Goal: Submit feedback/report problem

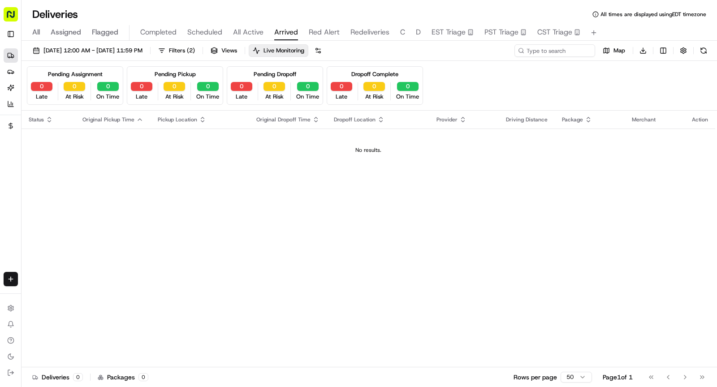
click at [260, 35] on span "All Active" at bounding box center [248, 32] width 30 height 11
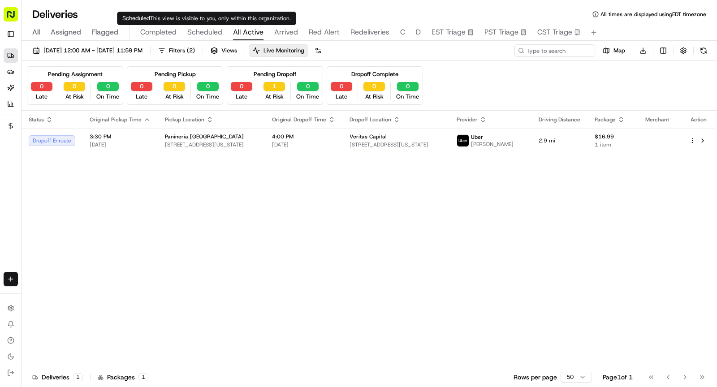
click at [198, 26] on button "Scheduled" at bounding box center [204, 32] width 35 height 15
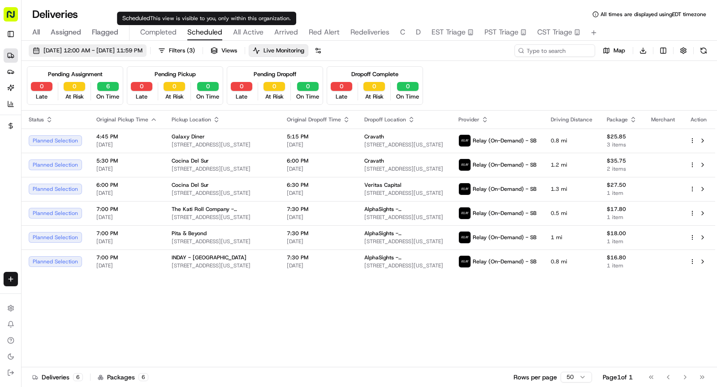
click at [142, 51] on span "08/18/2025 12:00 AM - 08/18/2025 11:59 PM" at bounding box center [92, 51] width 99 height 8
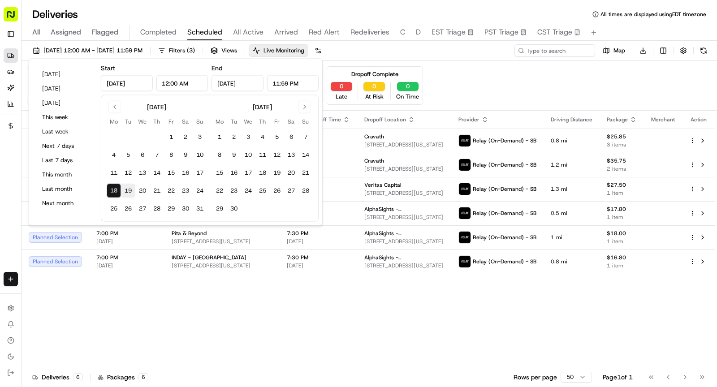
click at [128, 189] on button "19" at bounding box center [128, 191] width 14 height 14
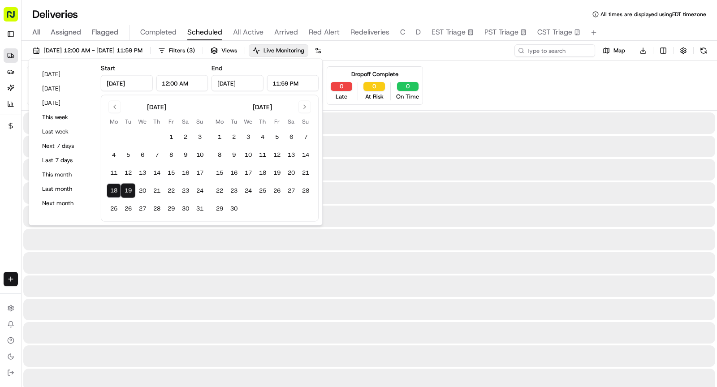
type input "Aug 19, 2025"
click at [124, 189] on button "19" at bounding box center [128, 191] width 14 height 14
type input "Aug 19, 2025"
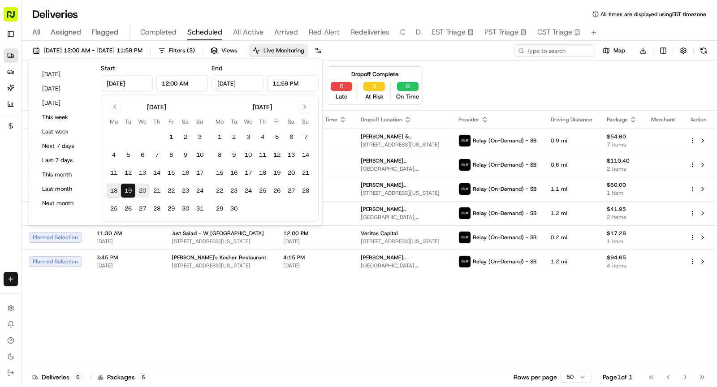
click at [144, 185] on button "20" at bounding box center [142, 191] width 14 height 14
type input "Aug 20, 2025"
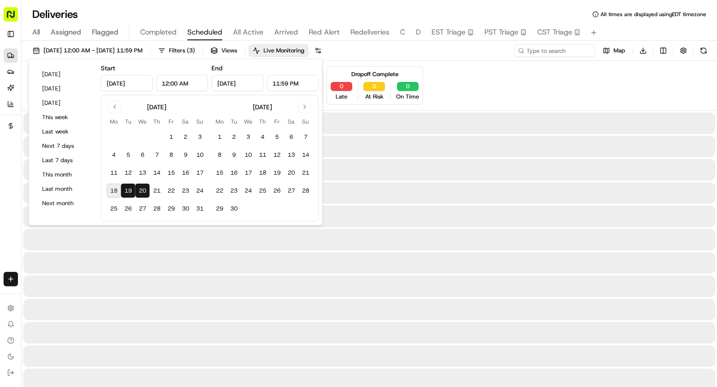
click at [144, 185] on button "20" at bounding box center [142, 191] width 14 height 14
type input "Aug 20, 2025"
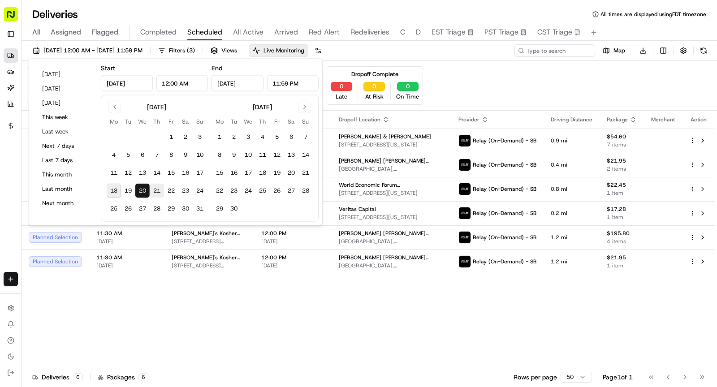
click at [159, 189] on button "21" at bounding box center [157, 191] width 14 height 14
type input "Aug 21, 2025"
click at [159, 189] on button "21" at bounding box center [157, 191] width 14 height 14
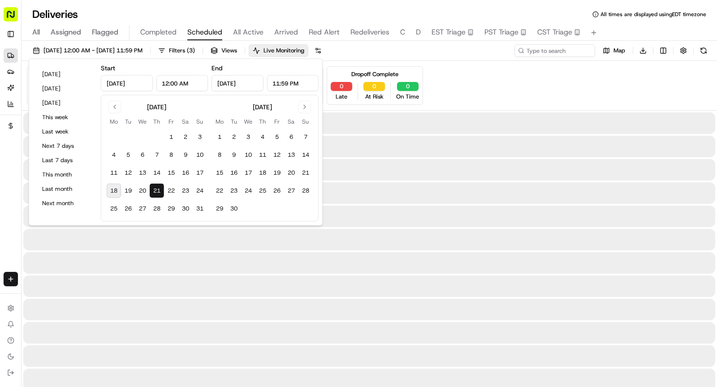
type input "Aug 21, 2025"
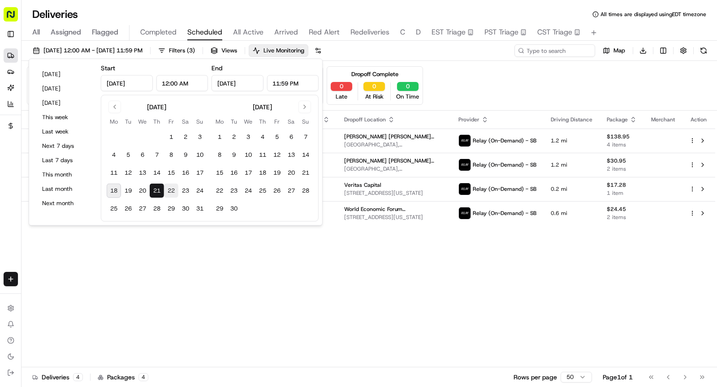
click at [174, 191] on button "22" at bounding box center [171, 191] width 14 height 14
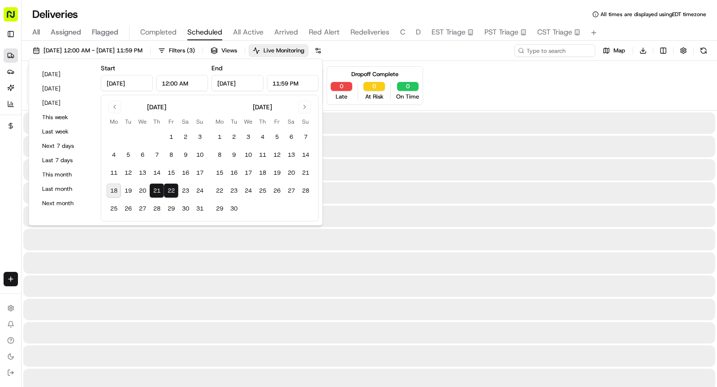
type input "Aug 22, 2025"
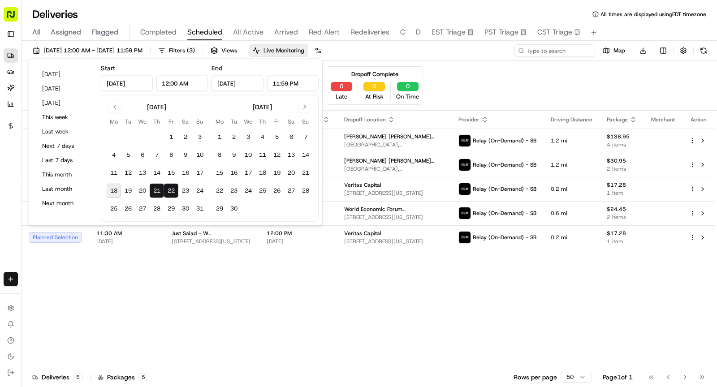
click at [172, 191] on button "22" at bounding box center [171, 191] width 14 height 14
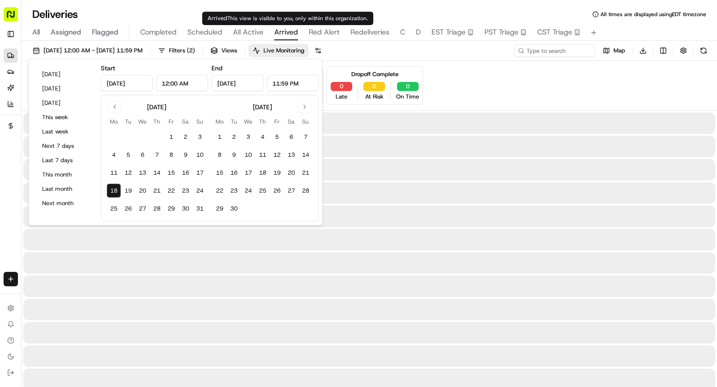
type input "Aug 18, 2025"
click at [278, 34] on span "Arrived" at bounding box center [286, 32] width 24 height 11
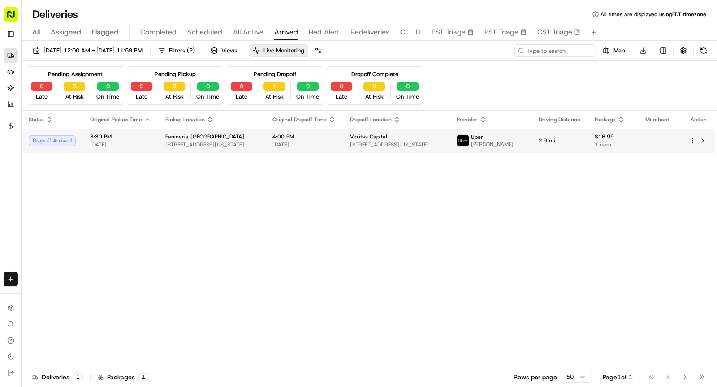
click at [215, 150] on td "Panineria NYC 9 E 8th St, New York, NY 10003, USA" at bounding box center [211, 141] width 107 height 24
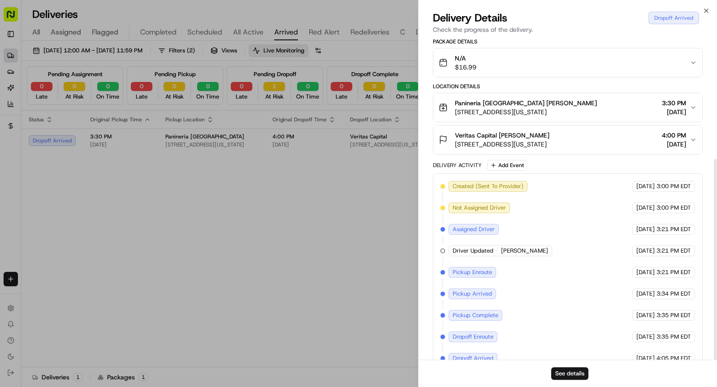
scroll to position [194, 0]
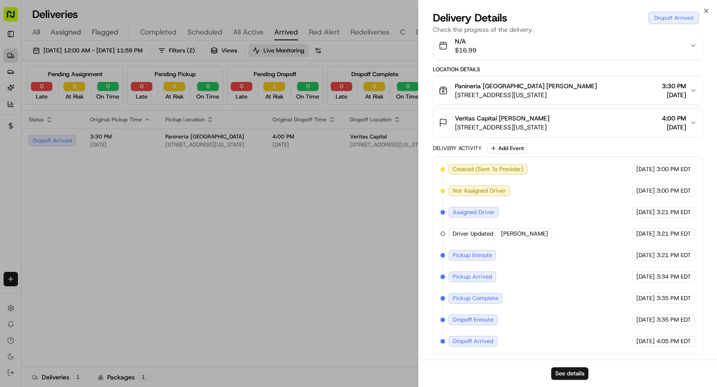
click at [549, 132] on span "[STREET_ADDRESS][US_STATE]" at bounding box center [502, 127] width 95 height 9
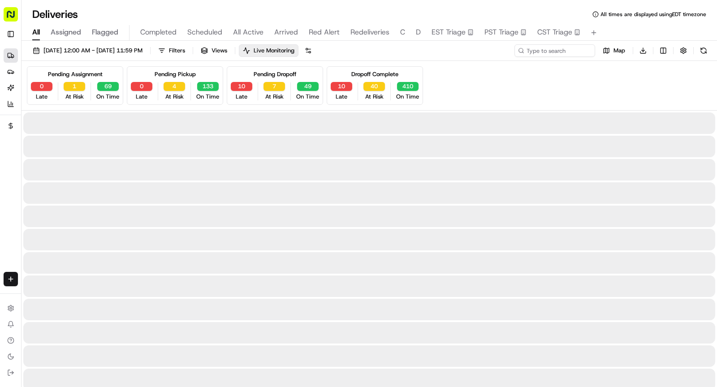
click at [39, 30] on span "All" at bounding box center [36, 32] width 8 height 11
click at [551, 49] on input at bounding box center [542, 50] width 108 height 13
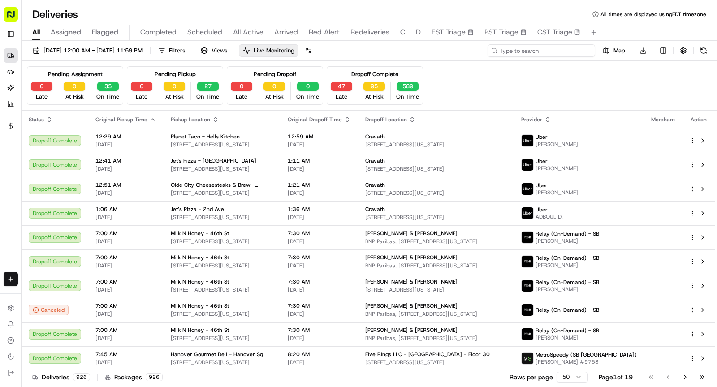
paste input "[PERSON_NAME]"
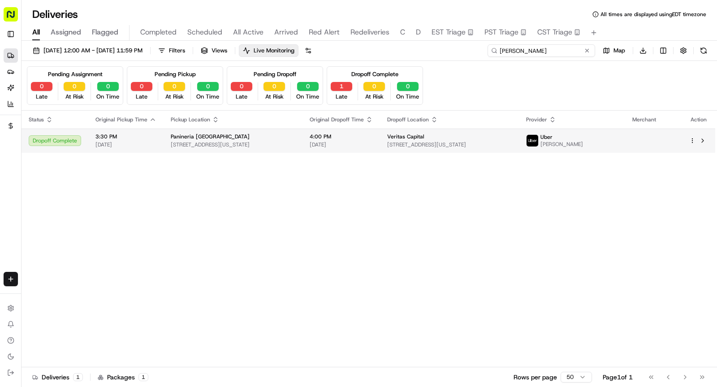
type input "[PERSON_NAME]"
click at [265, 138] on div "Panineria NYC" at bounding box center [233, 136] width 125 height 7
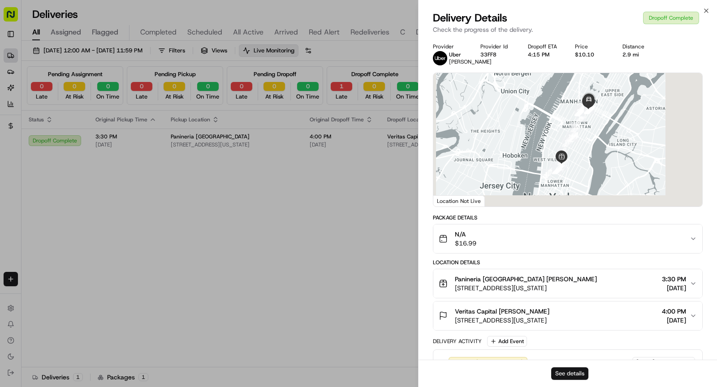
click at [562, 374] on button "See details" at bounding box center [569, 373] width 37 height 13
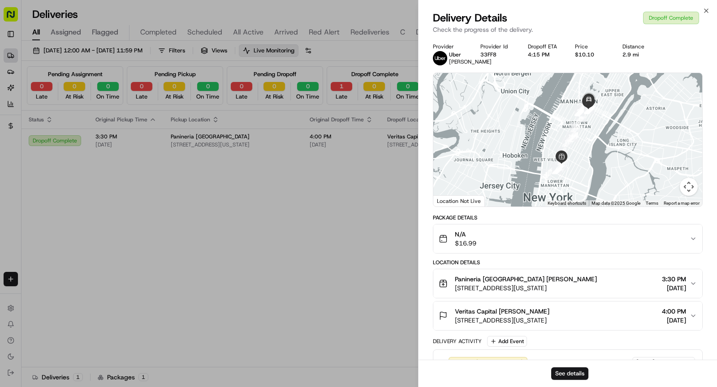
click at [284, 34] on span "Arrived" at bounding box center [286, 32] width 24 height 11
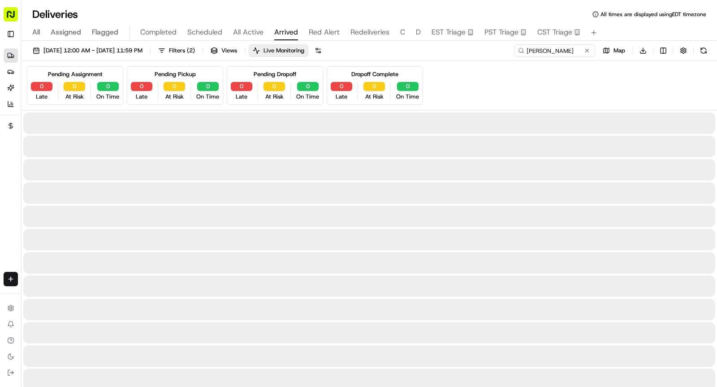
click at [284, 34] on span "Arrived" at bounding box center [286, 32] width 24 height 11
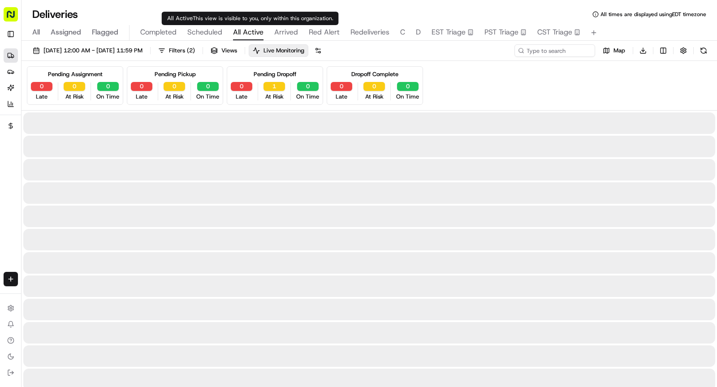
click at [252, 32] on span "All Active" at bounding box center [248, 32] width 30 height 11
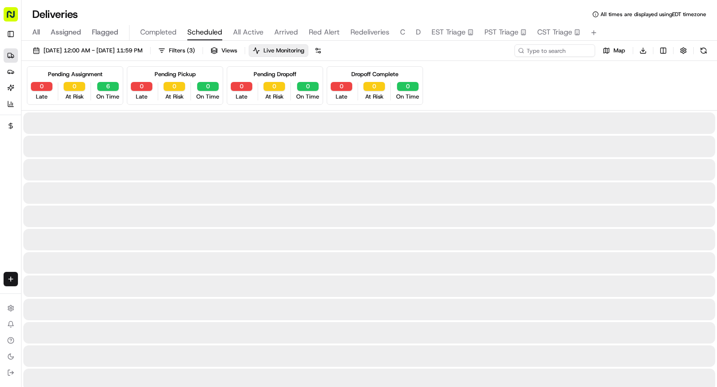
click at [214, 26] on button "Scheduled" at bounding box center [204, 32] width 35 height 15
click at [202, 32] on span "Scheduled" at bounding box center [204, 32] width 35 height 11
click at [142, 47] on span "08/18/2025 12:00 AM - 08/18/2025 11:59 PM" at bounding box center [92, 51] width 99 height 8
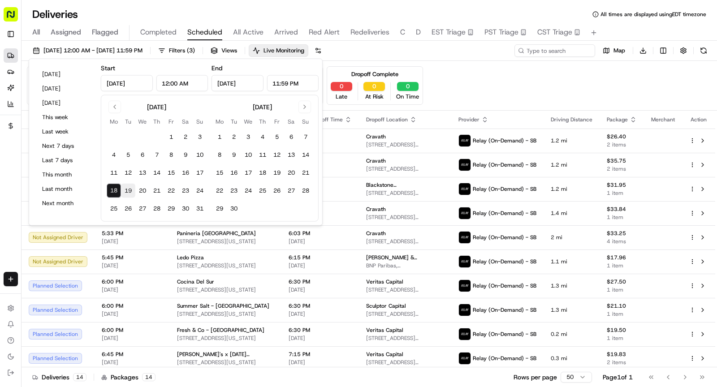
click at [128, 184] on button "19" at bounding box center [128, 191] width 14 height 14
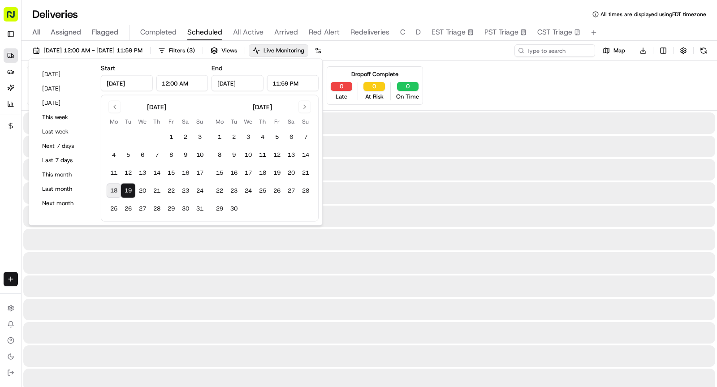
type input "Aug 19, 2025"
click at [128, 184] on button "19" at bounding box center [128, 191] width 14 height 14
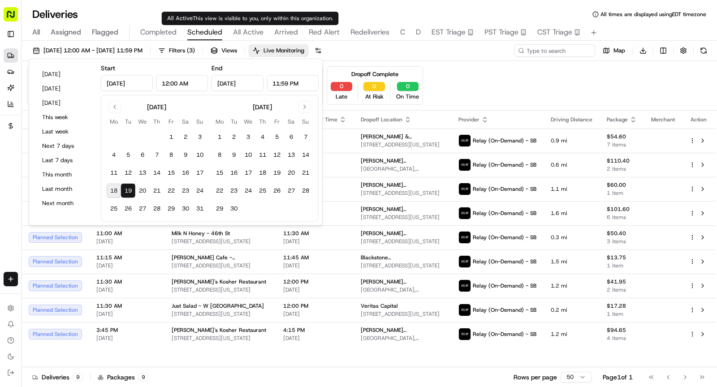
click at [256, 30] on span "All Active" at bounding box center [248, 32] width 30 height 11
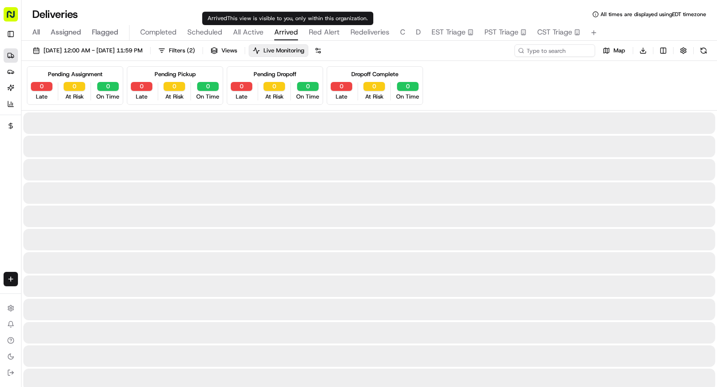
click at [288, 33] on span "Arrived" at bounding box center [286, 32] width 24 height 11
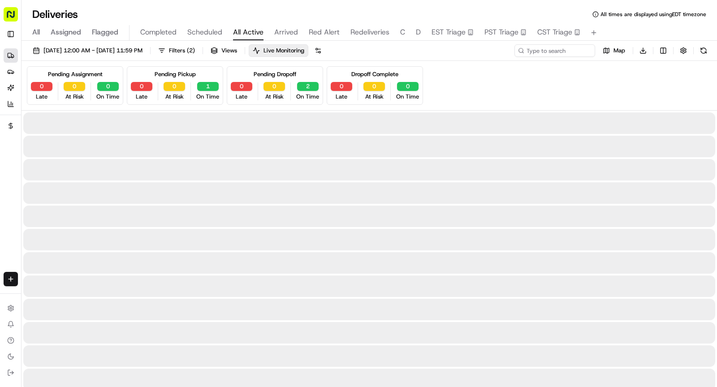
click at [244, 38] on button "All Active" at bounding box center [248, 32] width 30 height 15
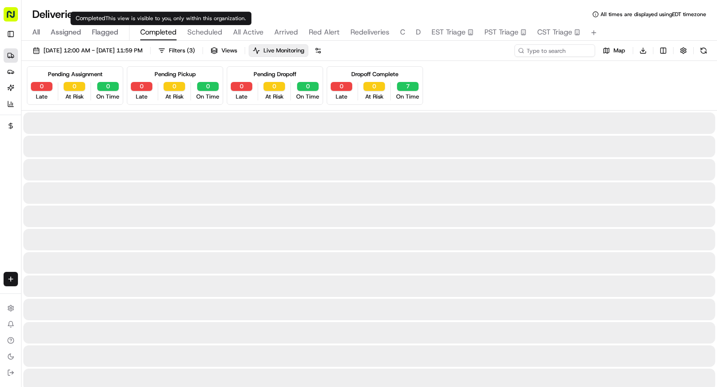
click at [160, 33] on span "Completed" at bounding box center [158, 32] width 36 height 11
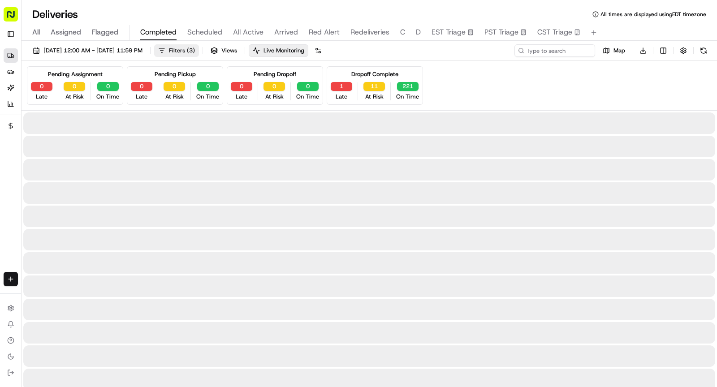
click at [196, 48] on button "Filters ( 3 )" at bounding box center [176, 50] width 45 height 13
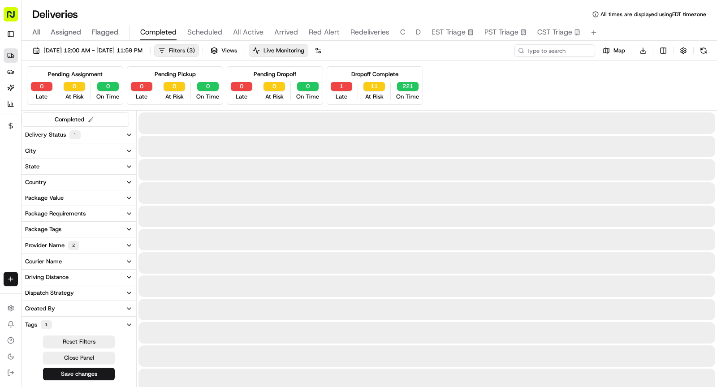
click at [194, 48] on button "Filters ( 3 )" at bounding box center [176, 50] width 45 height 13
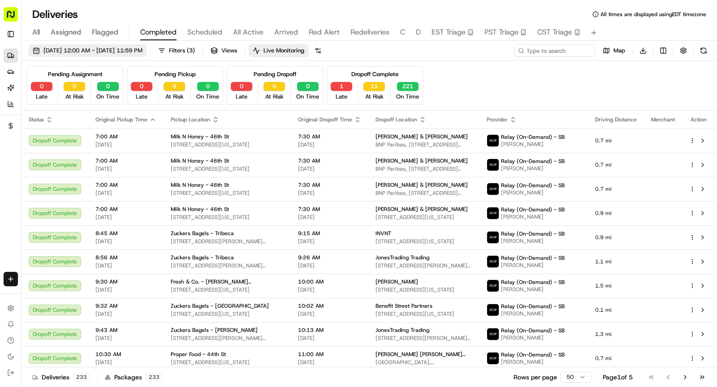
click at [142, 50] on span "08/18/2025 12:00 AM - 08/18/2025 11:59 PM" at bounding box center [92, 51] width 99 height 8
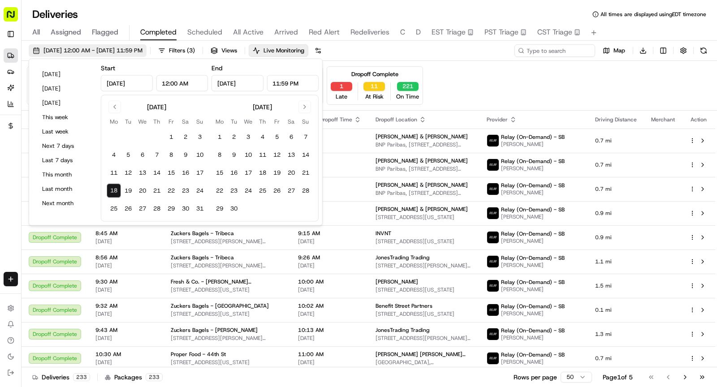
type input "Aug 18, 2025"
type input "12:00 AM"
type input "Aug 18, 2025"
type input "11:59 PM"
click at [128, 190] on button "19" at bounding box center [128, 191] width 14 height 14
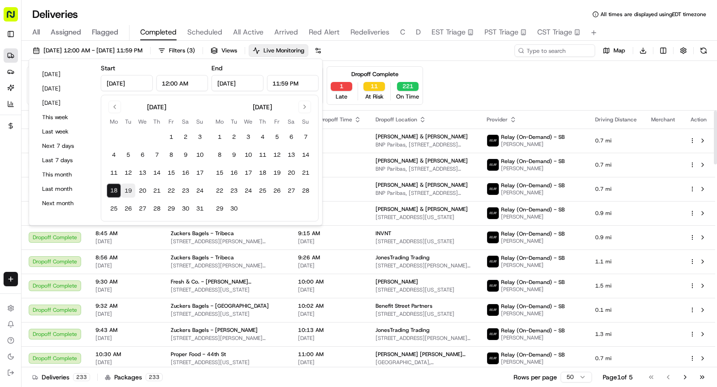
type input "Aug 19, 2025"
click at [128, 190] on button "19" at bounding box center [128, 191] width 14 height 14
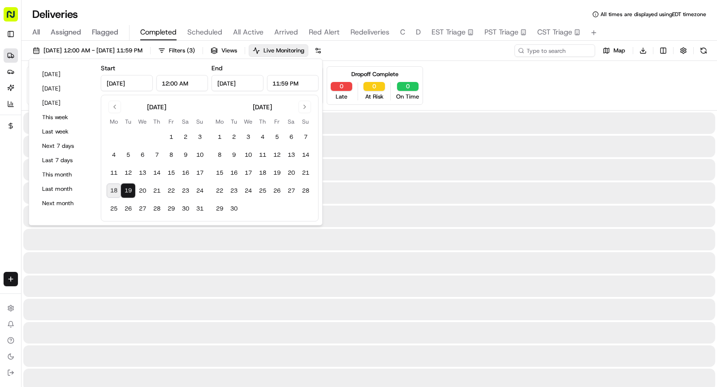
type input "Aug 19, 2025"
click at [128, 190] on button "19" at bounding box center [128, 191] width 14 height 14
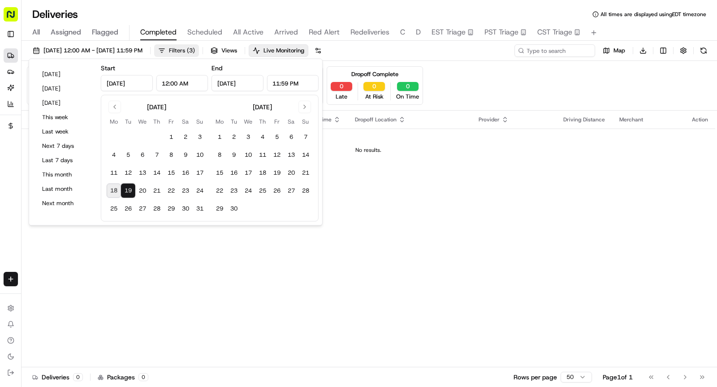
click at [195, 49] on span "Filters ( 3 )" at bounding box center [182, 51] width 26 height 8
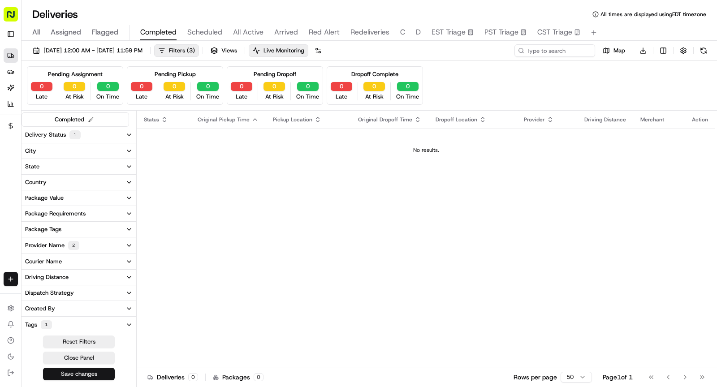
click at [81, 373] on button "Save changes" at bounding box center [79, 374] width 72 height 13
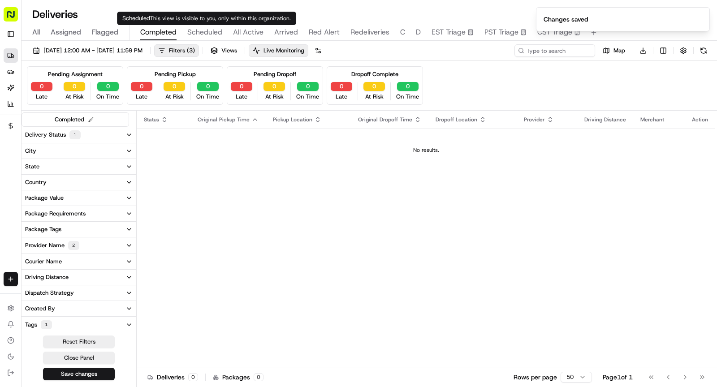
click at [208, 32] on span "Scheduled" at bounding box center [204, 32] width 35 height 11
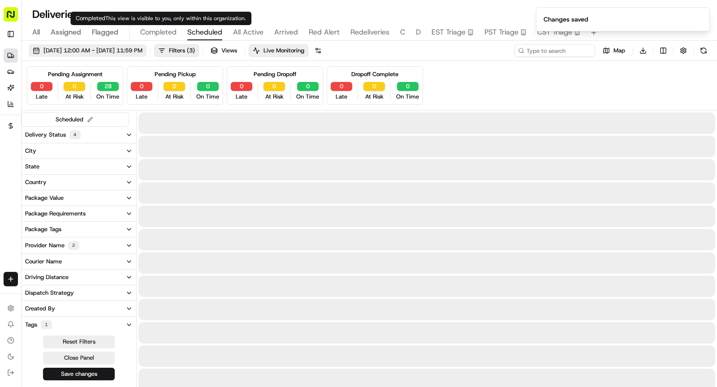
click at [147, 46] on button "08/18/2025 12:00 AM - 08/18/2025 11:59 PM" at bounding box center [88, 50] width 118 height 13
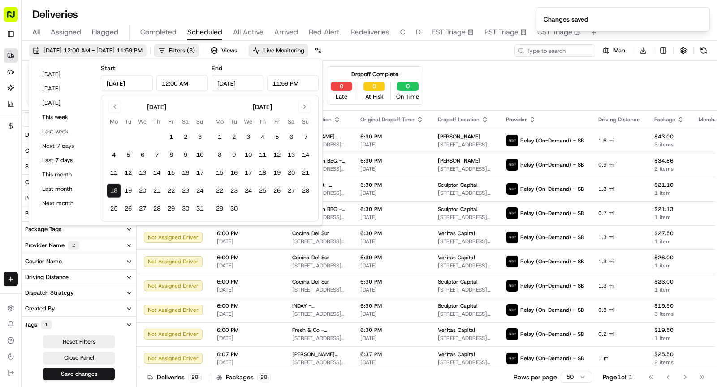
type input "Aug 18, 2025"
type input "12:00 AM"
type input "Aug 18, 2025"
type input "11:59 PM"
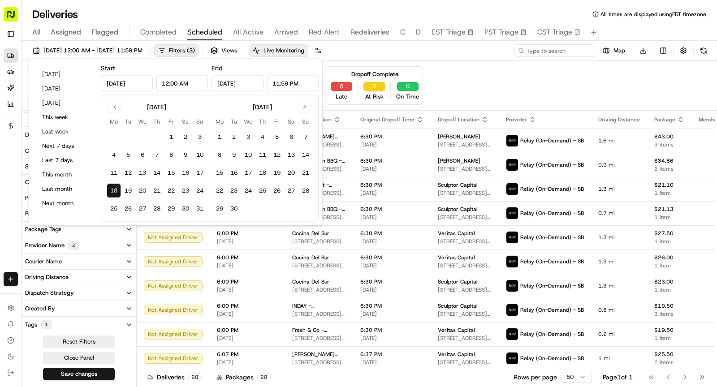
click at [118, 184] on button "18" at bounding box center [114, 191] width 14 height 14
click at [126, 187] on button "19" at bounding box center [128, 191] width 14 height 14
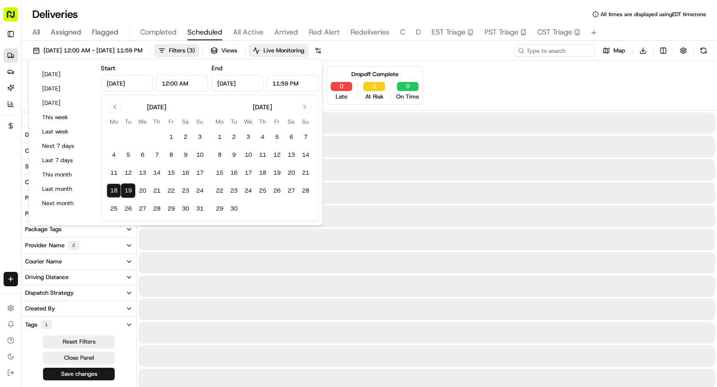
click at [126, 187] on button "19" at bounding box center [128, 191] width 14 height 14
type input "Aug 19, 2025"
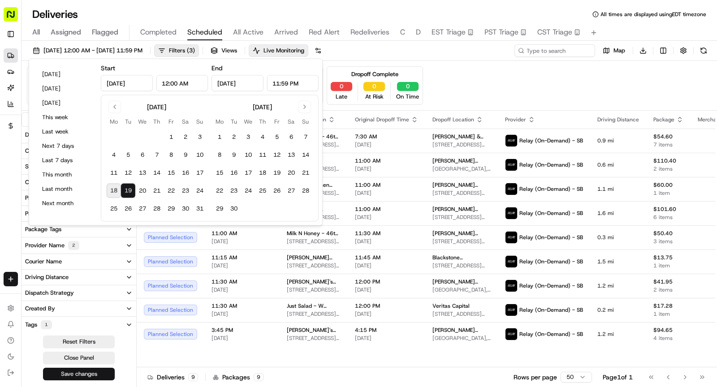
click at [88, 371] on button "Save changes" at bounding box center [79, 374] width 72 height 13
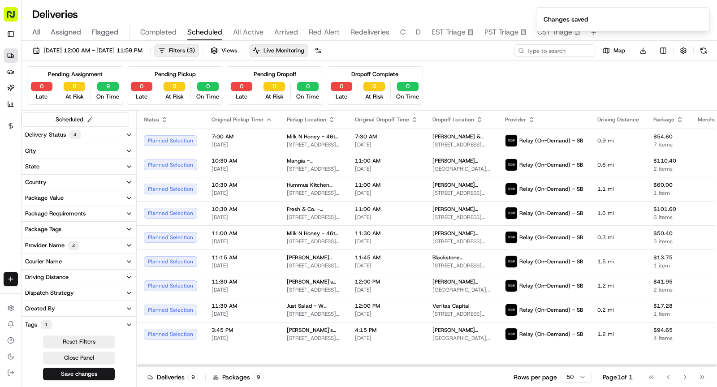
click at [254, 26] on button "All Active" at bounding box center [248, 32] width 30 height 15
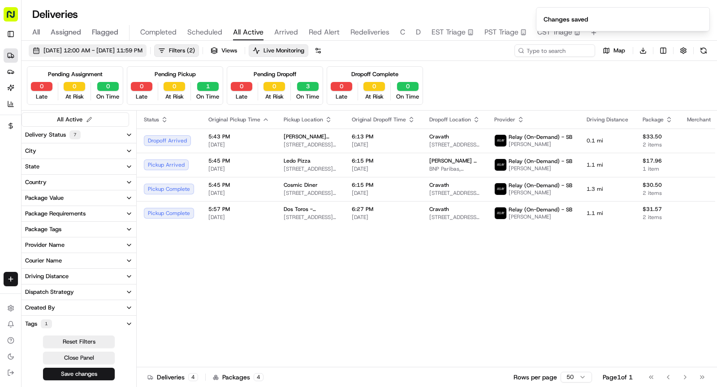
click at [140, 52] on span "08/18/2025 12:00 AM - 08/18/2025 11:59 PM" at bounding box center [92, 51] width 99 height 8
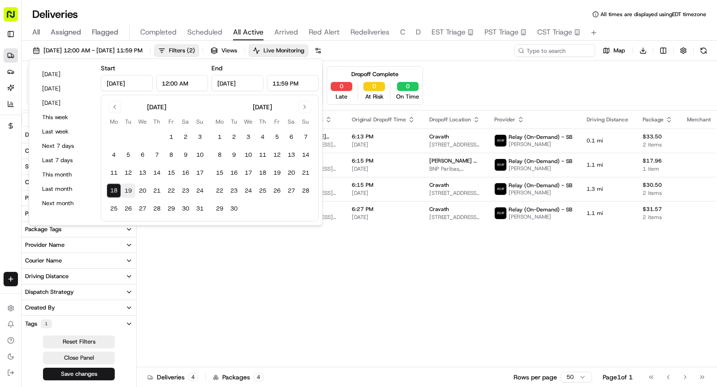
click at [128, 188] on button "19" at bounding box center [128, 191] width 14 height 14
type input "Aug 19, 2025"
click at [128, 188] on button "19" at bounding box center [128, 191] width 14 height 14
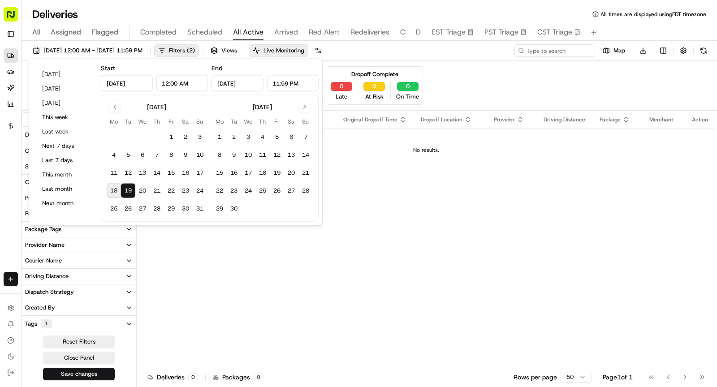
click at [93, 371] on button "Save changes" at bounding box center [79, 374] width 72 height 13
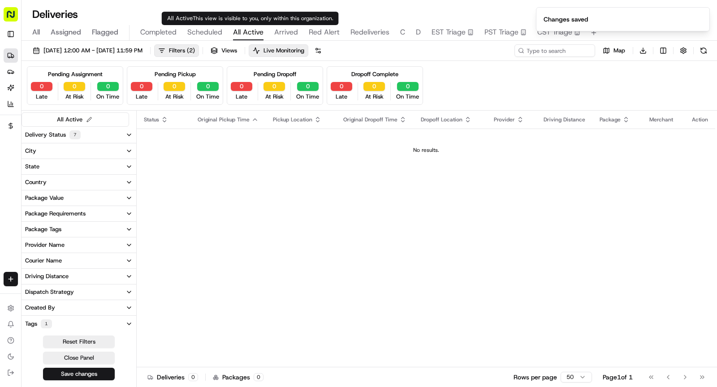
click at [284, 33] on span "Arrived" at bounding box center [286, 32] width 24 height 11
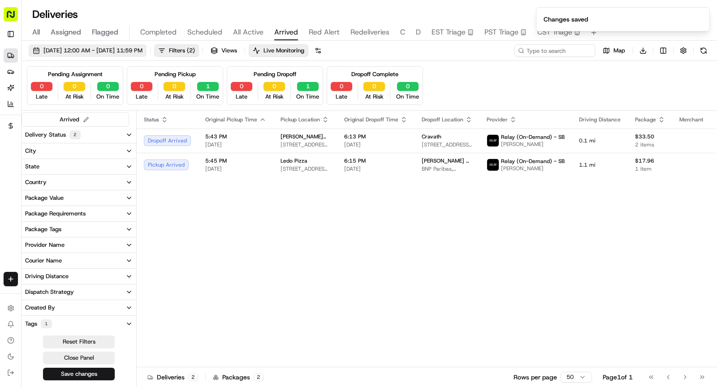
click at [142, 49] on span "08/18/2025 12:00 AM - 08/18/2025 11:59 PM" at bounding box center [92, 51] width 99 height 8
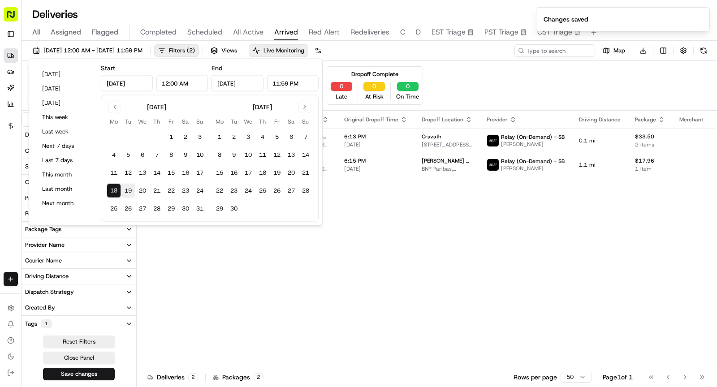
click at [125, 188] on button "19" at bounding box center [128, 191] width 14 height 14
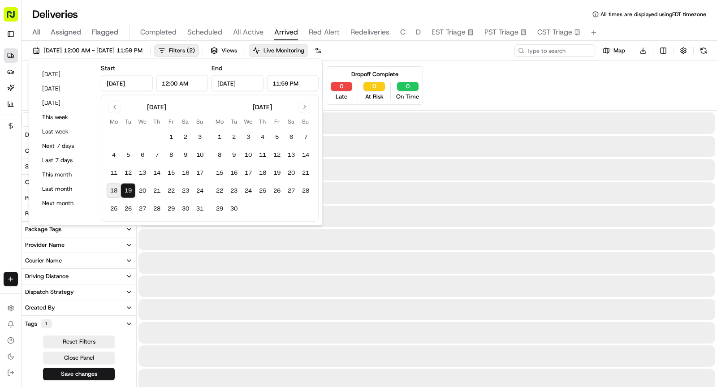
type input "Aug 19, 2025"
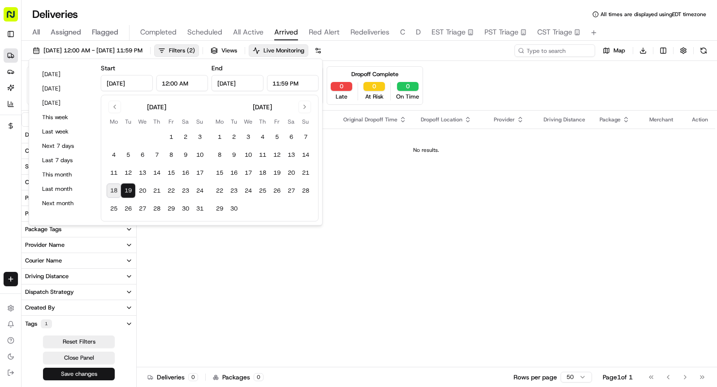
click at [96, 376] on button "Save changes" at bounding box center [79, 374] width 72 height 13
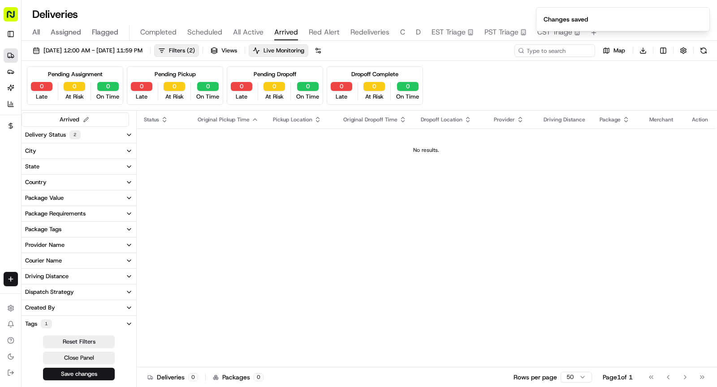
click at [320, 36] on span "Red Alert" at bounding box center [324, 32] width 31 height 11
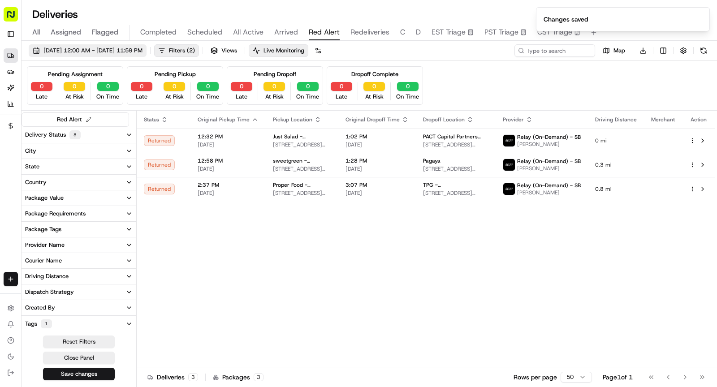
click at [142, 47] on span "08/18/2025 12:00 AM - 08/18/2025 11:59 PM" at bounding box center [92, 51] width 99 height 8
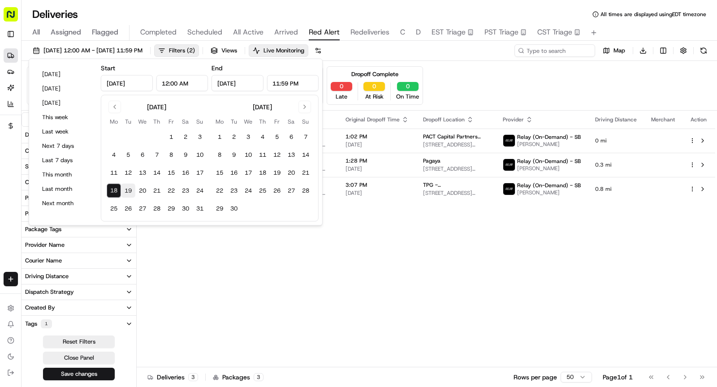
click at [128, 188] on button "19" at bounding box center [128, 191] width 14 height 14
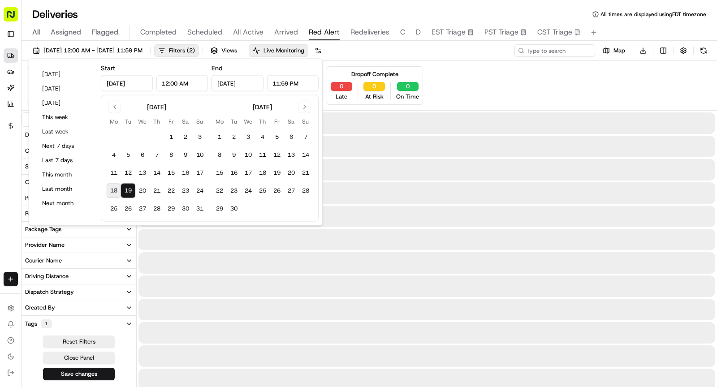
click at [128, 188] on button "19" at bounding box center [128, 191] width 14 height 14
type input "Aug 19, 2025"
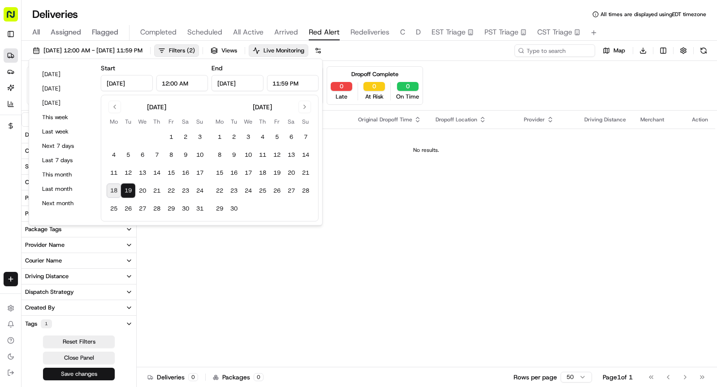
click at [91, 373] on button "Save changes" at bounding box center [79, 374] width 72 height 13
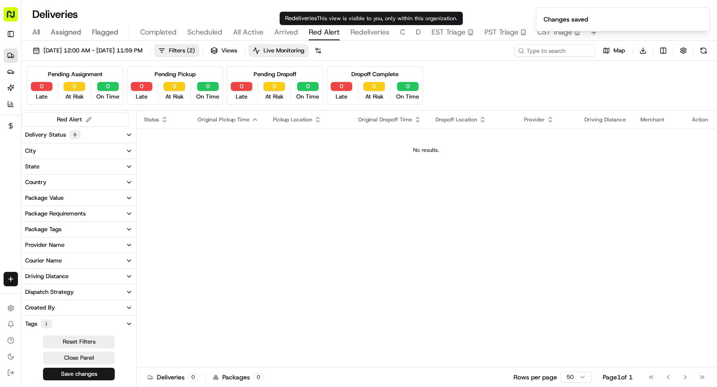
click at [369, 31] on span "Redeliveries" at bounding box center [369, 32] width 39 height 11
type input "REDEL"
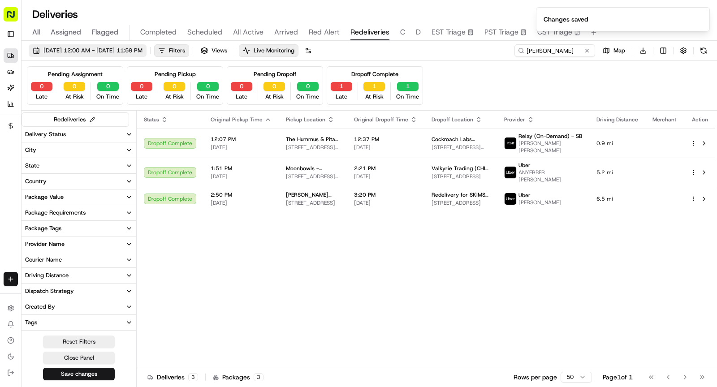
click at [111, 50] on span "08/18/2025 12:00 AM - 08/18/2025 11:59 PM" at bounding box center [92, 51] width 99 height 8
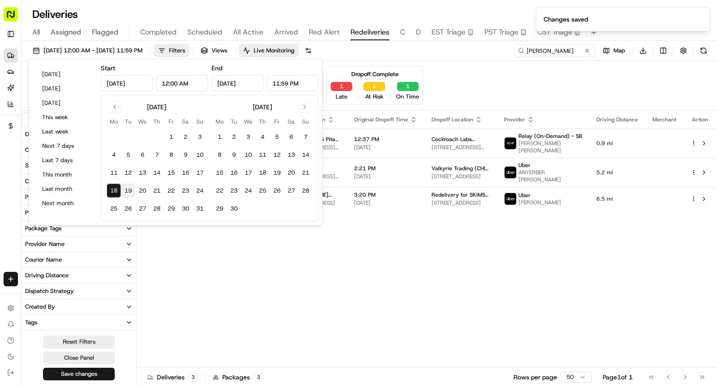
click at [128, 186] on button "19" at bounding box center [128, 191] width 14 height 14
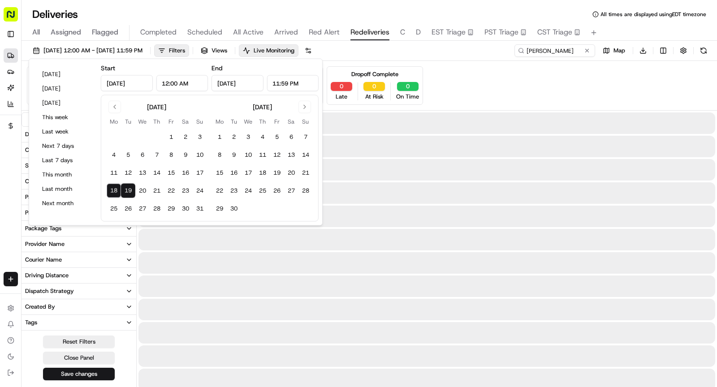
click at [128, 186] on button "19" at bounding box center [128, 191] width 14 height 14
type input "Aug 19, 2025"
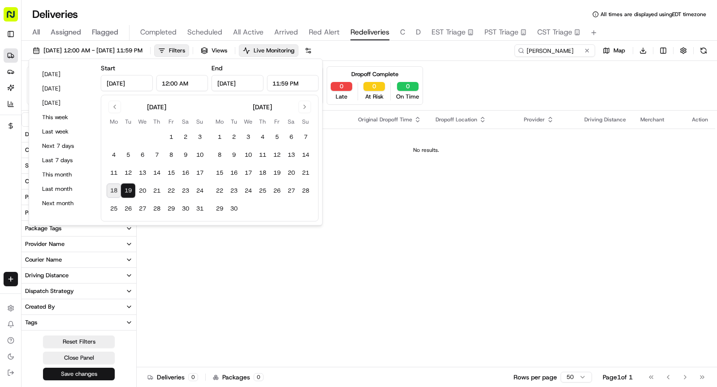
click at [91, 371] on button "Save changes" at bounding box center [79, 374] width 72 height 13
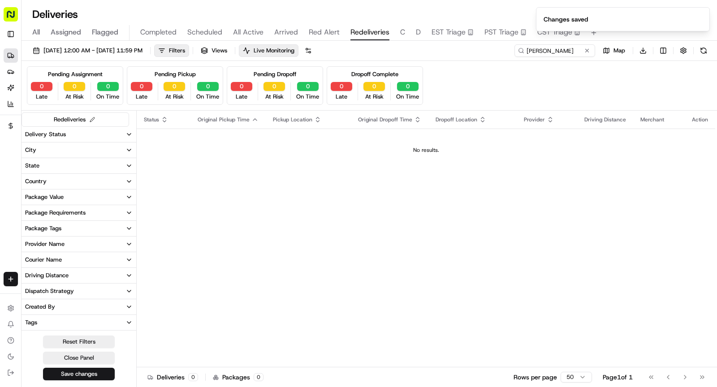
click at [401, 33] on span "C" at bounding box center [402, 32] width 5 height 11
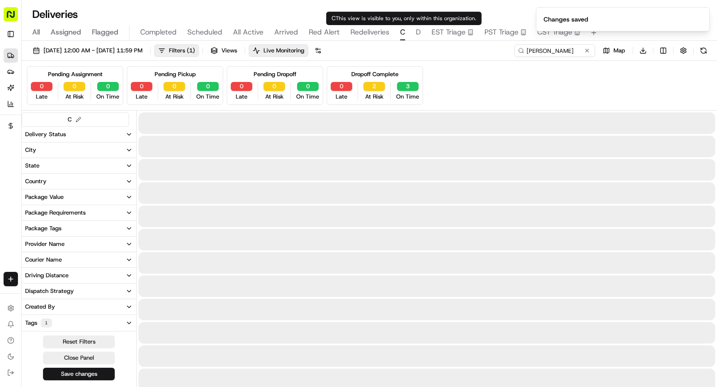
type input "Cockroach Labs"
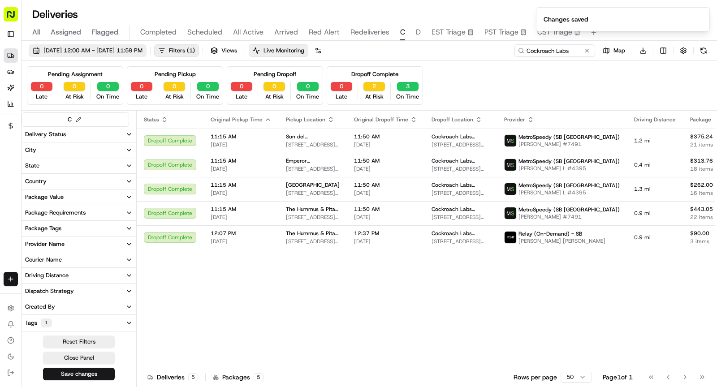
click at [142, 52] on span "08/18/2025 12:00 AM - 08/18/2025 11:59 PM" at bounding box center [92, 51] width 99 height 8
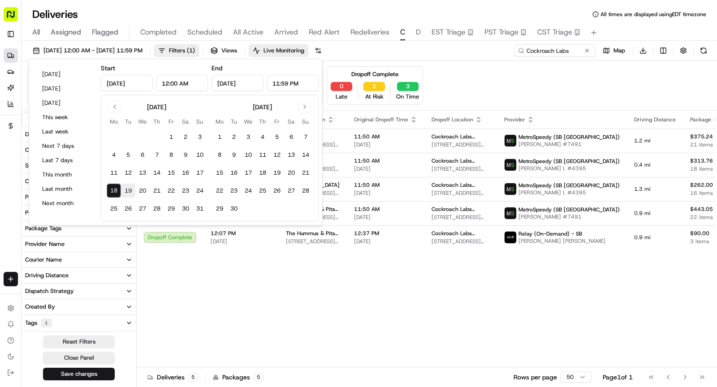
click at [129, 188] on button "19" at bounding box center [128, 191] width 14 height 14
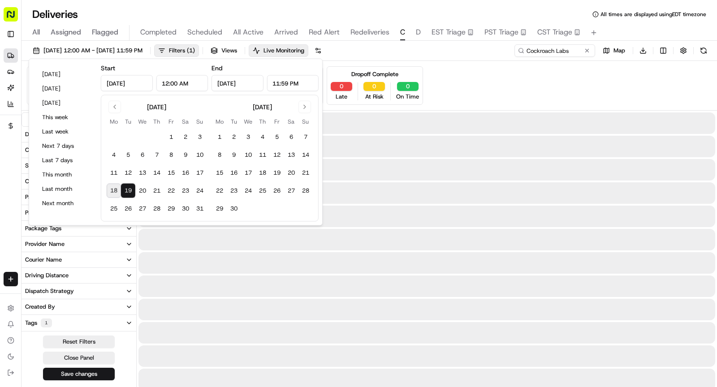
type input "Aug 19, 2025"
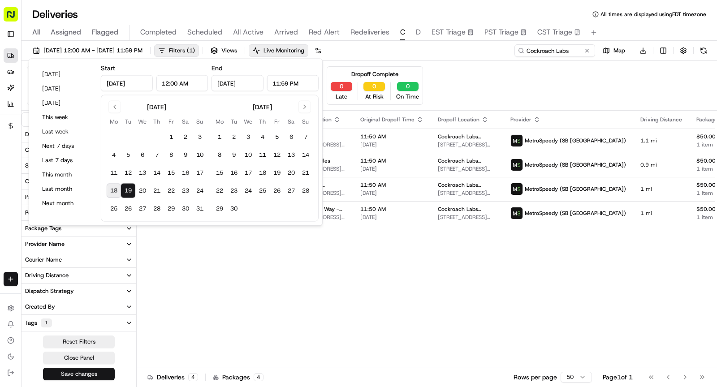
click at [92, 372] on button "Save changes" at bounding box center [79, 374] width 72 height 13
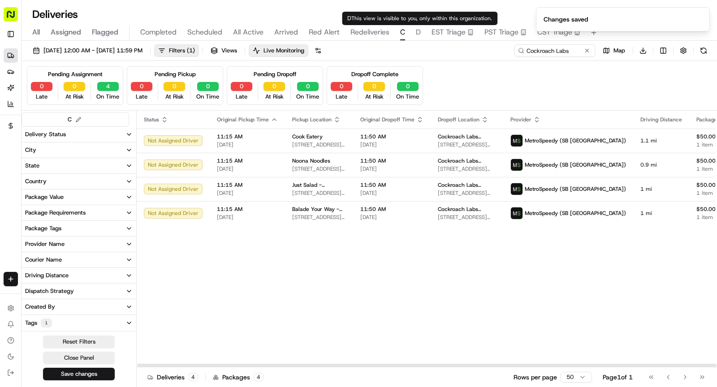
click at [416, 33] on span "D" at bounding box center [418, 32] width 5 height 11
type input "D.E."
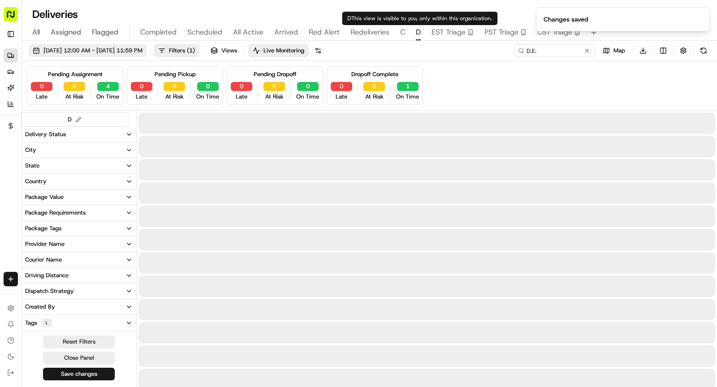
click at [117, 48] on span "08/18/2025 12:00 AM - 08/18/2025 11:59 PM" at bounding box center [92, 51] width 99 height 8
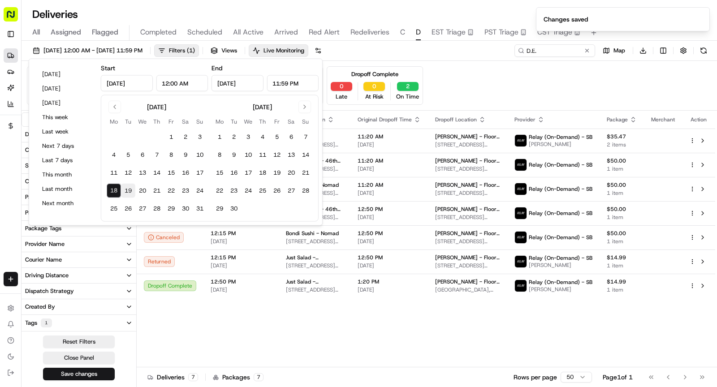
type input "Aug 18, 2025"
type input "12:00 AM"
type input "Aug 18, 2025"
type input "11:59 PM"
click at [127, 191] on button "19" at bounding box center [128, 191] width 14 height 14
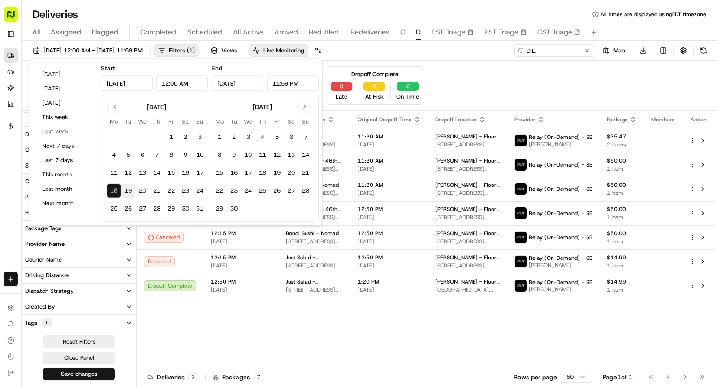
click at [127, 191] on button "19" at bounding box center [128, 191] width 14 height 14
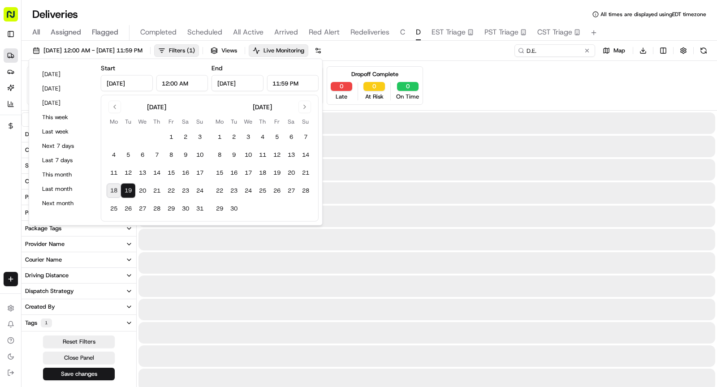
type input "Aug 19, 2025"
click at [98, 371] on button "Save changes" at bounding box center [79, 374] width 72 height 13
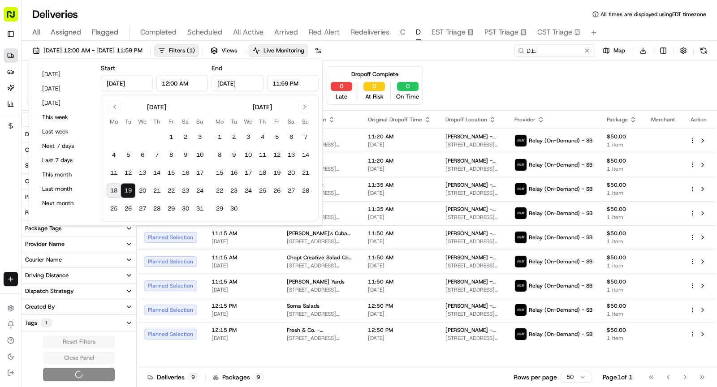
click at [98, 371] on div "Reset Filters Close Panel" at bounding box center [79, 359] width 115 height 46
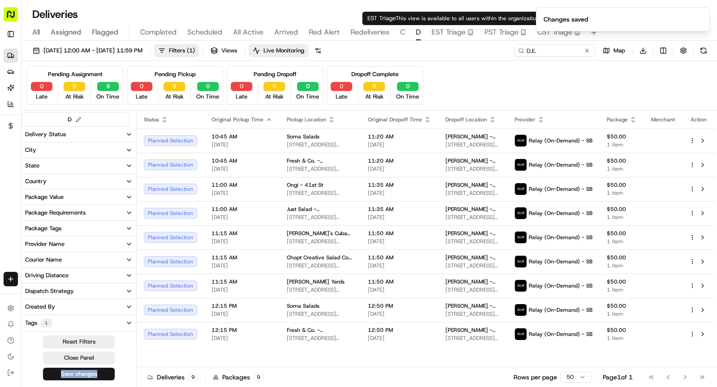
click at [446, 32] on span "EST Triage" at bounding box center [449, 32] width 34 height 11
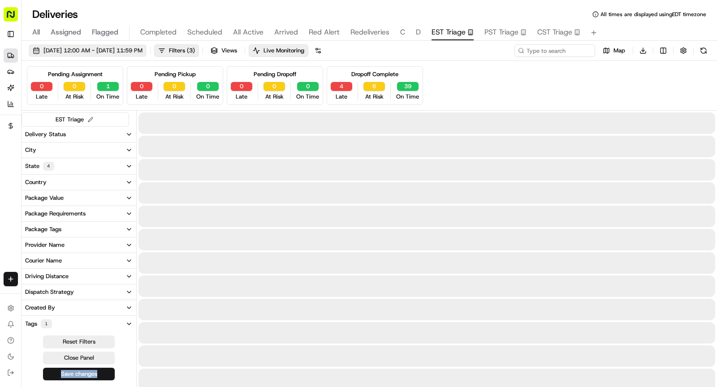
click at [142, 52] on span "08/18/2025 12:00 AM - 08/18/2025 11:59 PM" at bounding box center [92, 51] width 99 height 8
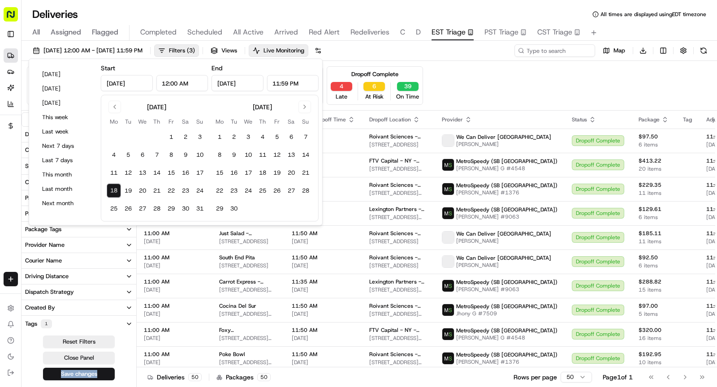
type input "Aug 18, 2025"
type input "12:00 AM"
type input "Aug 18, 2025"
type input "11:59 PM"
click at [127, 190] on button "19" at bounding box center [128, 191] width 14 height 14
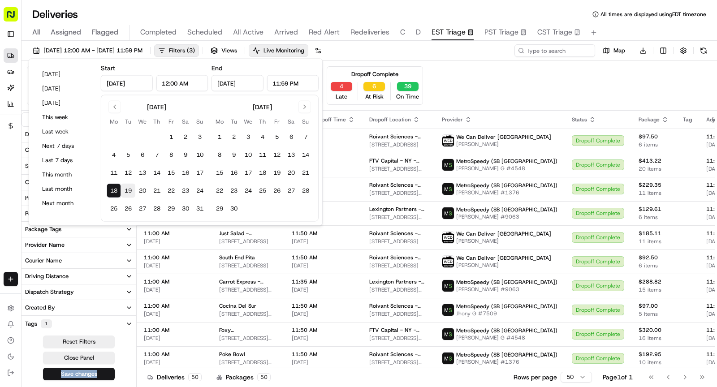
click at [127, 190] on button "19" at bounding box center [128, 191] width 14 height 14
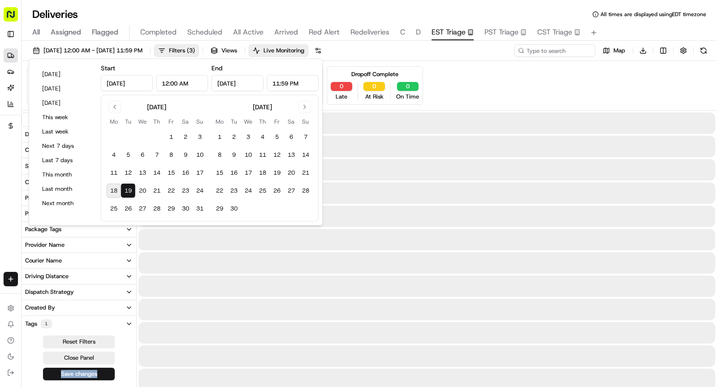
type input "Aug 19, 2025"
click at [72, 370] on button "Save changes" at bounding box center [79, 374] width 72 height 13
click at [72, 370] on div "Reset Filters Close Panel Save changes" at bounding box center [79, 358] width 115 height 45
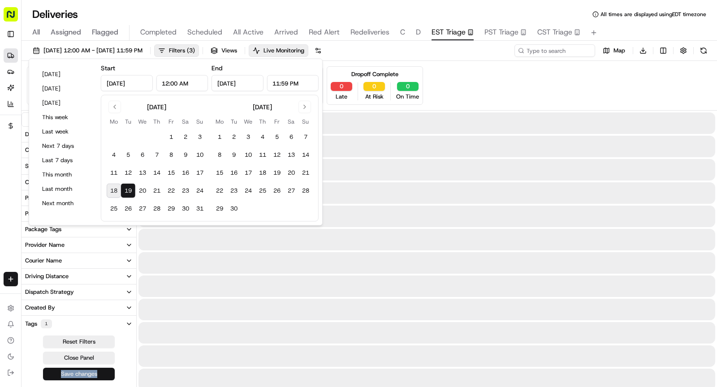
click at [72, 370] on div "Reset Filters Close Panel Save changes" at bounding box center [79, 358] width 115 height 45
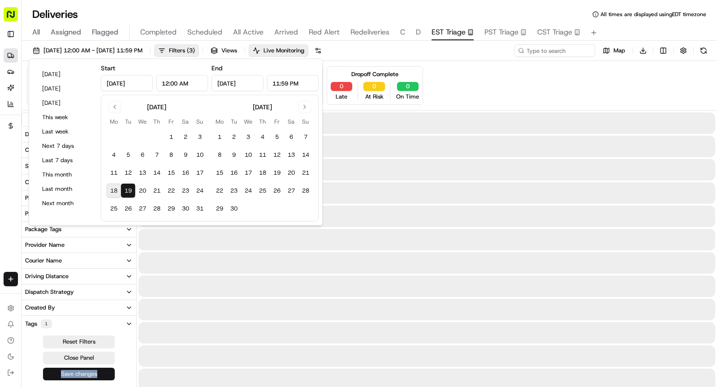
click at [72, 370] on div "Reset Filters Close Panel Save changes" at bounding box center [79, 358] width 115 height 45
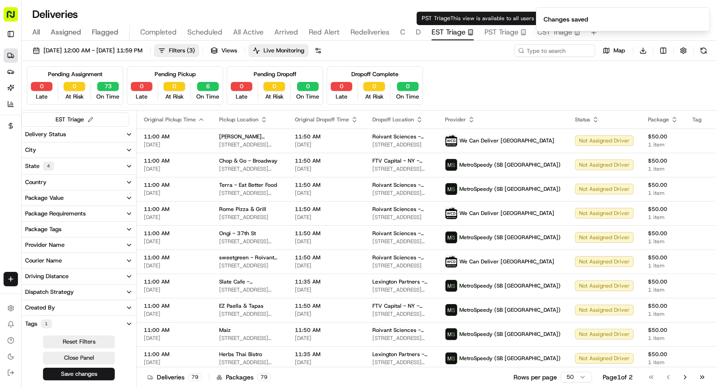
click at [495, 35] on span "PST Triage" at bounding box center [501, 32] width 34 height 11
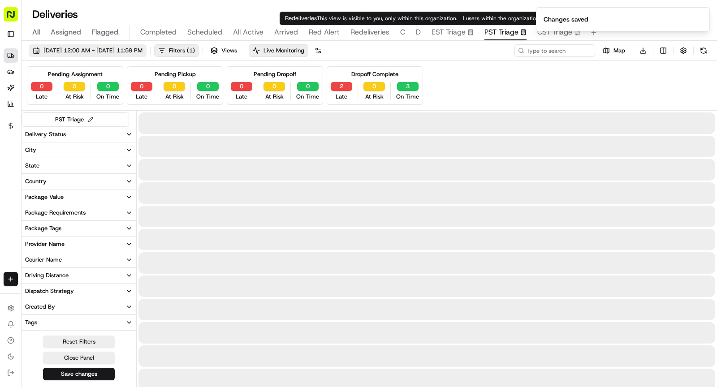
click at [142, 50] on span "08/18/2025 12:00 AM - 08/18/2025 11:59 PM" at bounding box center [92, 51] width 99 height 8
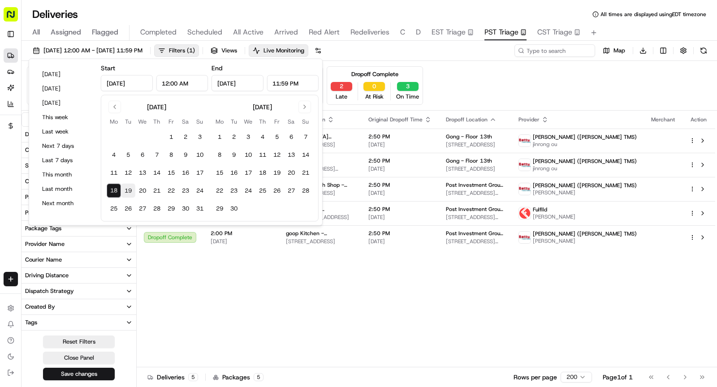
click at [133, 191] on button "19" at bounding box center [128, 191] width 14 height 14
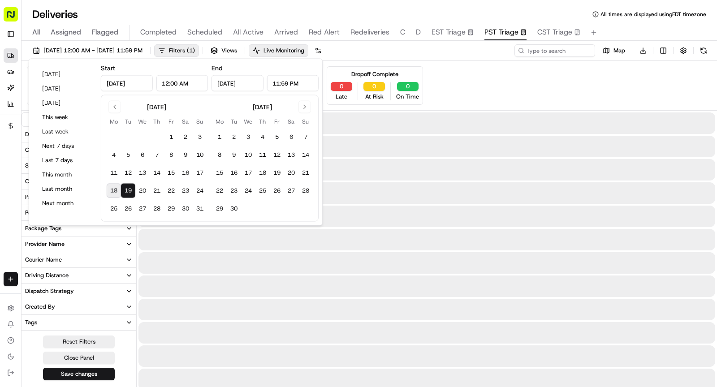
type input "Aug 19, 2025"
click at [90, 370] on button "Save changes" at bounding box center [79, 374] width 72 height 13
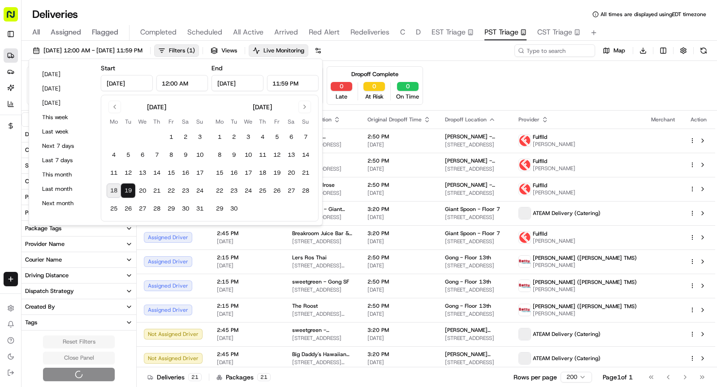
click at [90, 370] on div "Reset Filters Close Panel" at bounding box center [79, 359] width 115 height 46
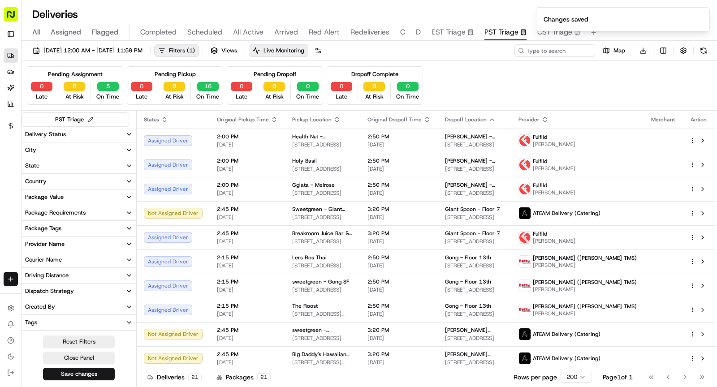
click at [550, 35] on ol "Changes saved" at bounding box center [623, 19] width 188 height 39
click at [545, 31] on ol "Changes saved" at bounding box center [623, 19] width 188 height 39
click at [541, 29] on li "Changes saved" at bounding box center [623, 19] width 174 height 24
click at [703, 13] on icon "Notifications (F8)" at bounding box center [702, 15] width 4 height 4
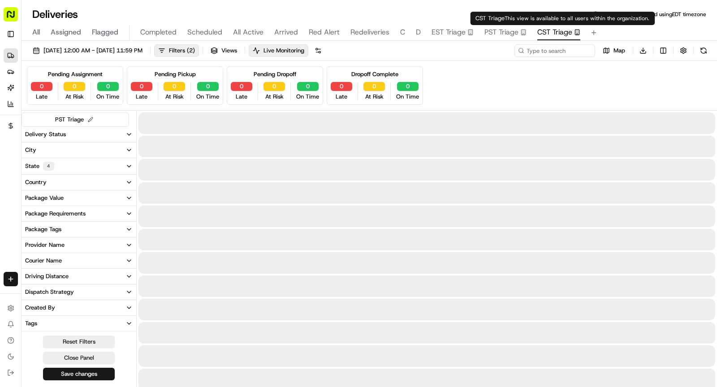
click at [540, 35] on span "CST Triage" at bounding box center [554, 32] width 35 height 11
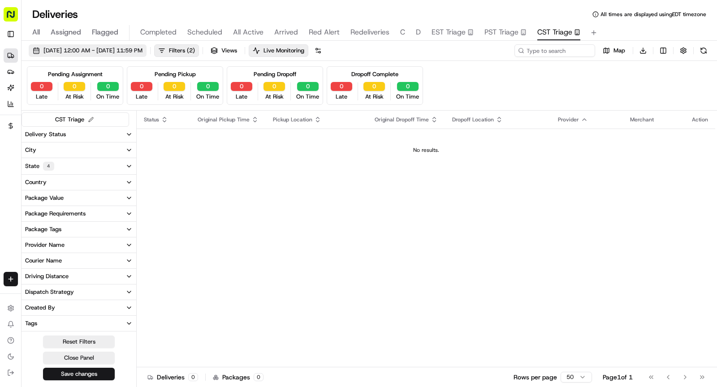
click at [142, 50] on span "08/18/2025 12:00 AM - 08/18/2025 11:59 PM" at bounding box center [92, 51] width 99 height 8
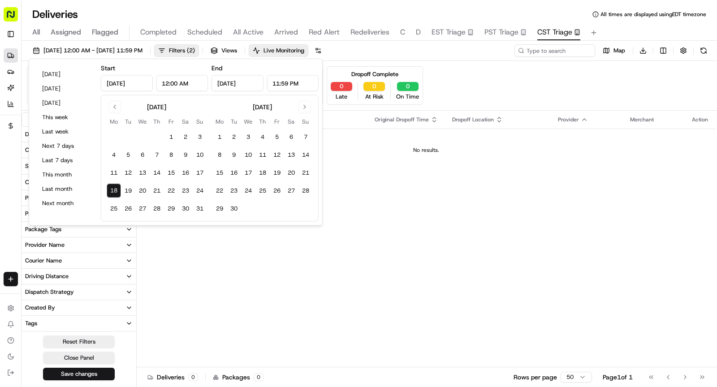
click at [126, 181] on tbody "1 2 3 4 5 6 7 8 9 10 11 12 13 14 15 16 17 18 19 20 21 22 23 24 25 26 27 28 29 3…" at bounding box center [157, 171] width 100 height 90
click at [126, 188] on button "19" at bounding box center [128, 191] width 14 height 14
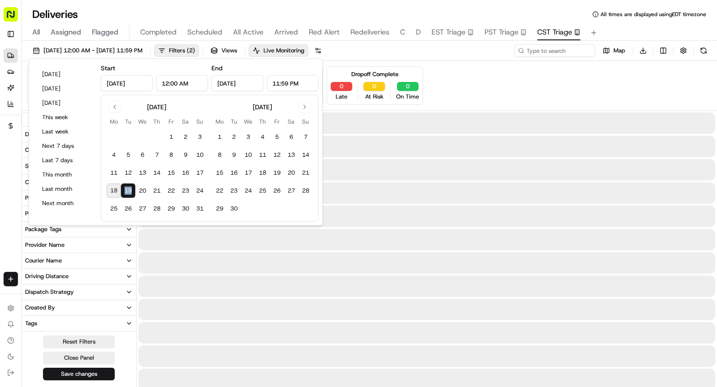
type input "Aug 19, 2025"
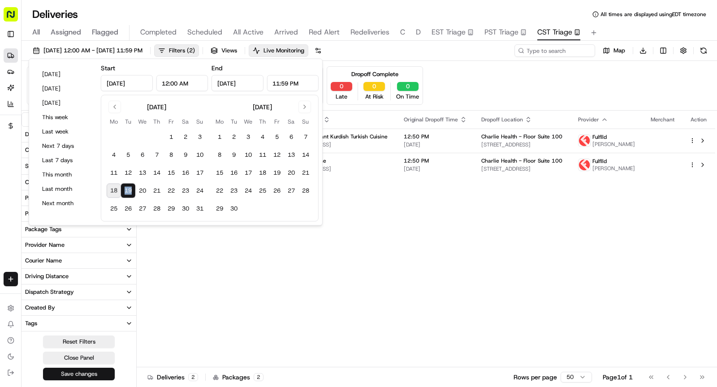
click at [84, 374] on button "Save changes" at bounding box center [79, 374] width 72 height 13
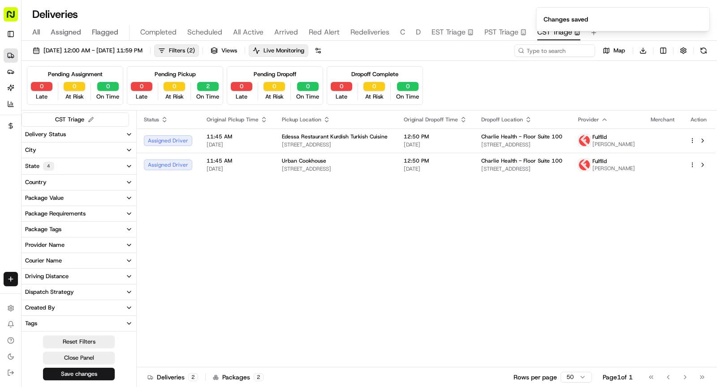
click at [281, 35] on span "Arrived" at bounding box center [286, 32] width 24 height 11
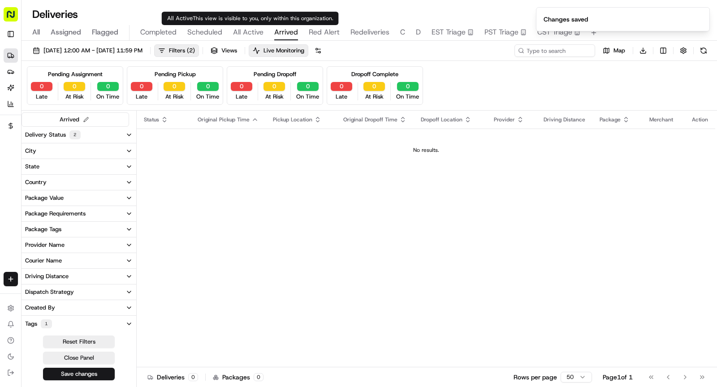
click at [249, 31] on span "All Active" at bounding box center [248, 32] width 30 height 11
click at [200, 35] on span "Scheduled" at bounding box center [204, 32] width 35 height 11
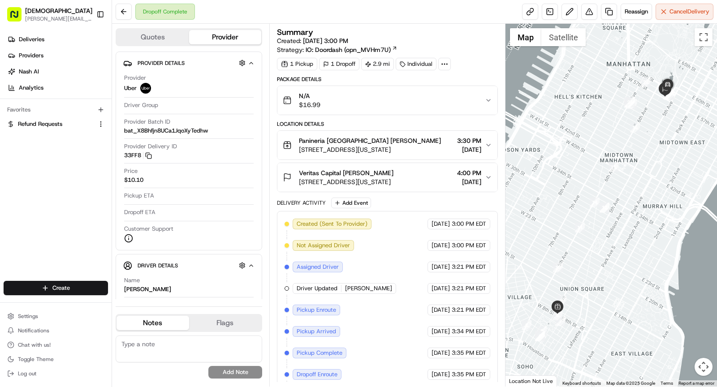
scroll to position [42, 0]
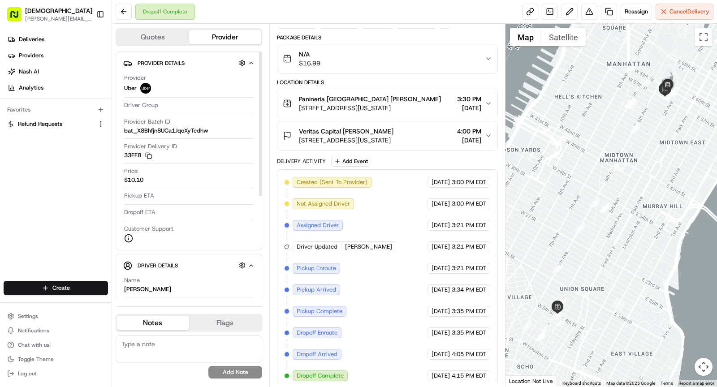
click at [323, 130] on span "Veritas Capital [PERSON_NAME]" at bounding box center [346, 131] width 95 height 9
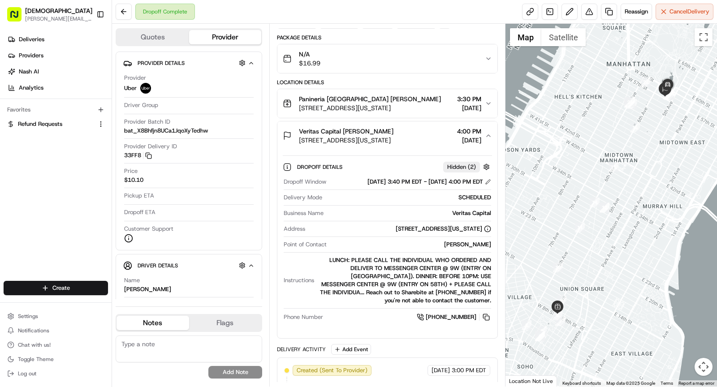
click at [322, 130] on span "Veritas Capital [PERSON_NAME]" at bounding box center [346, 131] width 95 height 9
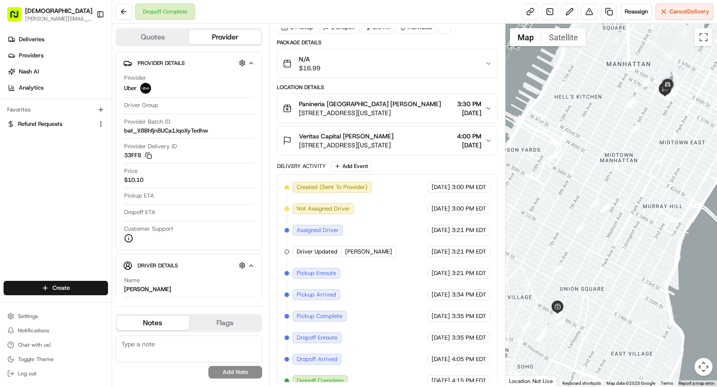
scroll to position [0, 0]
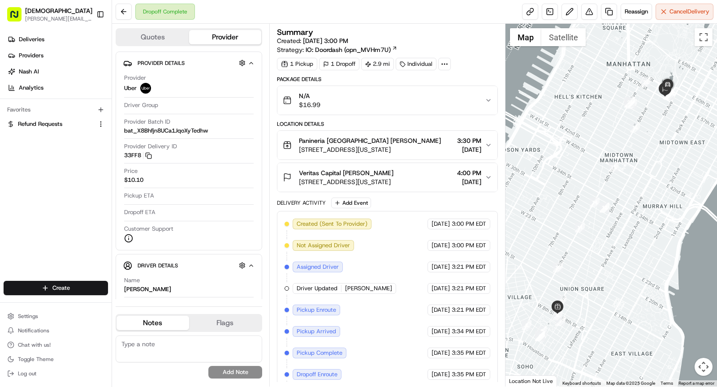
click at [393, 182] on span "[STREET_ADDRESS][US_STATE]" at bounding box center [346, 181] width 95 height 9
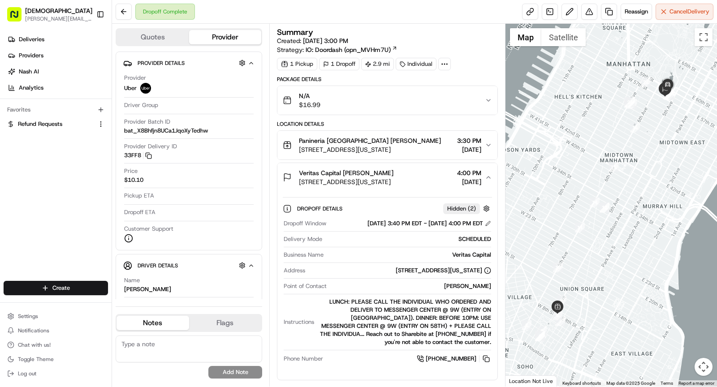
click at [393, 182] on span "[STREET_ADDRESS][US_STATE]" at bounding box center [346, 181] width 95 height 9
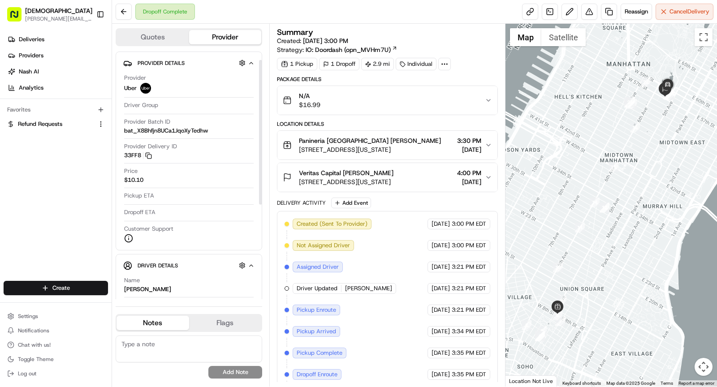
scroll to position [15, 0]
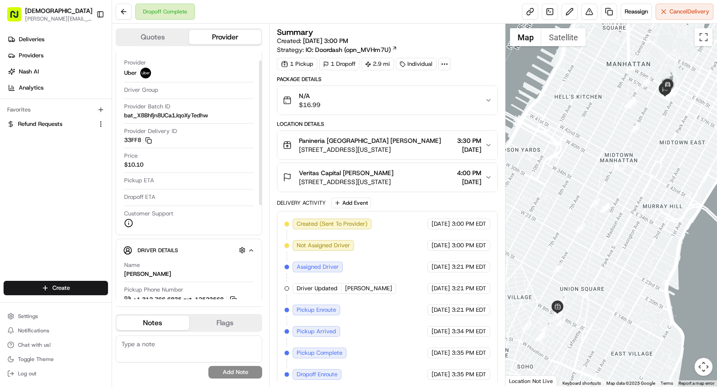
click at [393, 175] on div "Veritas Capital [PERSON_NAME]" at bounding box center [346, 172] width 95 height 9
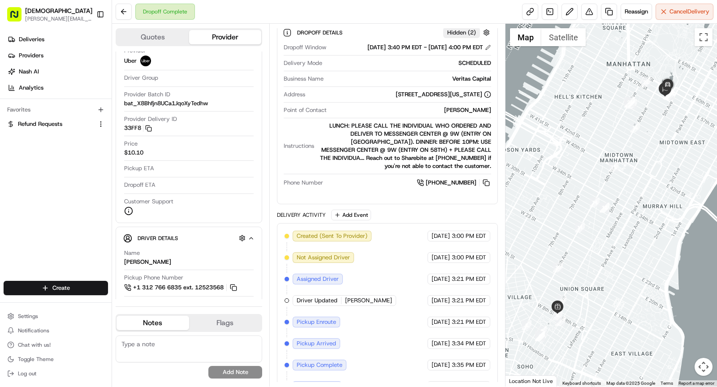
scroll to position [0, 0]
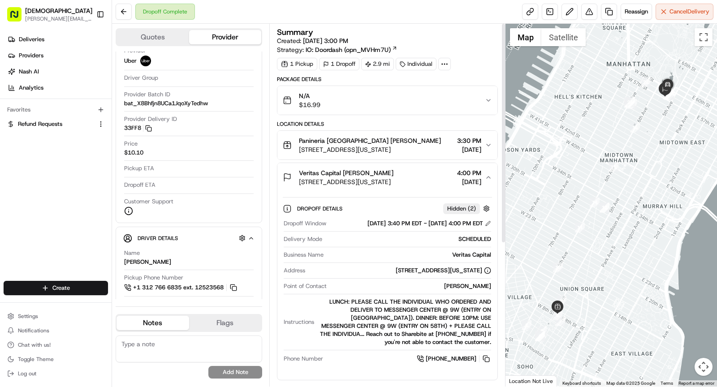
click at [440, 64] on icon at bounding box center [444, 64] width 8 height 8
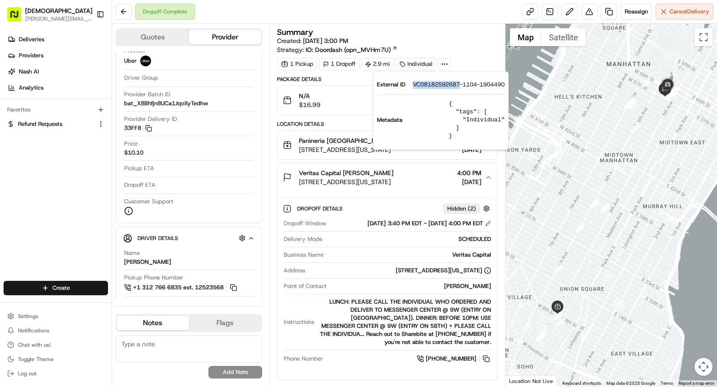
drag, startPoint x: 410, startPoint y: 82, endPoint x: 462, endPoint y: 85, distance: 51.1
click at [462, 85] on div "External ID VC08182592687-1104-1904490" at bounding box center [441, 85] width 128 height 8
copy span "VC08182592687"
click at [592, 14] on button at bounding box center [589, 12] width 16 height 16
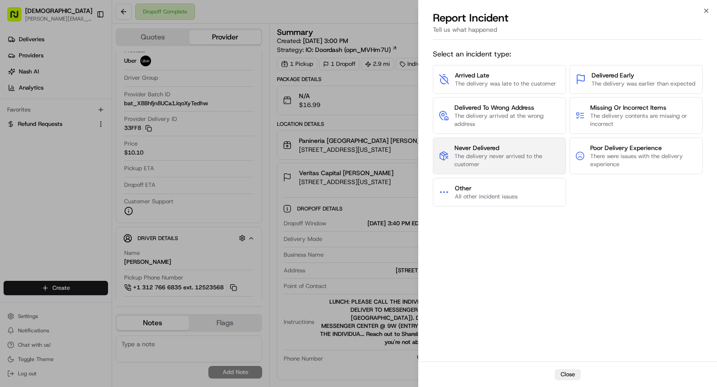
click at [484, 148] on span "Never Delivered" at bounding box center [507, 147] width 106 height 9
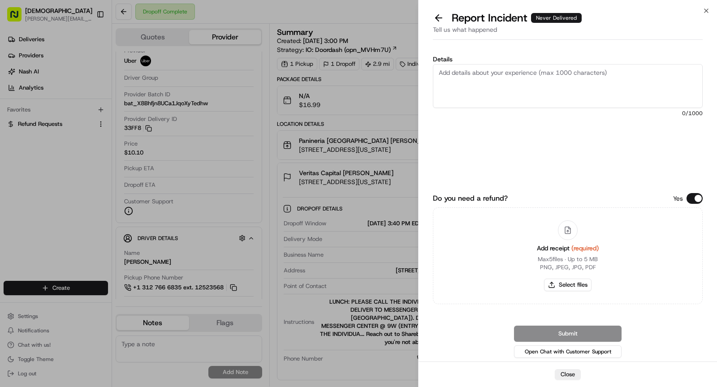
click at [507, 85] on textarea "Details" at bounding box center [568, 86] width 270 height 44
click at [495, 89] on textarea "Details" at bounding box center [568, 86] width 270 height 44
paste textarea "The driver did not complete the delivery — no proof of delivery (POD) was provi…"
type textarea "The driver did not complete the delivery — no proof of delivery (POD) was provi…"
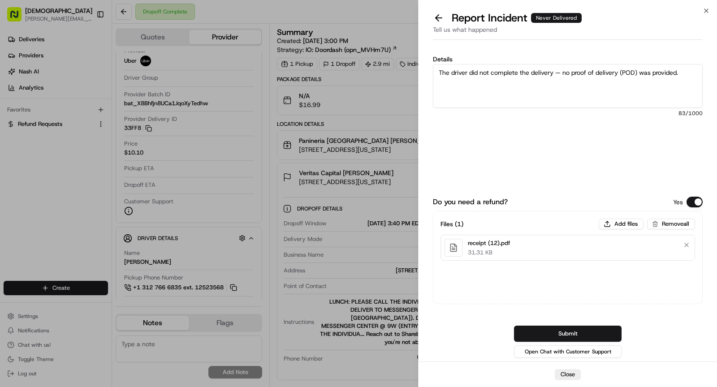
click at [523, 80] on textarea "The driver did not complete the delivery — no proof of delivery (POD) was provi…" at bounding box center [568, 86] width 270 height 44
click at [574, 330] on button "Submit" at bounding box center [568, 334] width 108 height 16
